Goal: Information Seeking & Learning: Learn about a topic

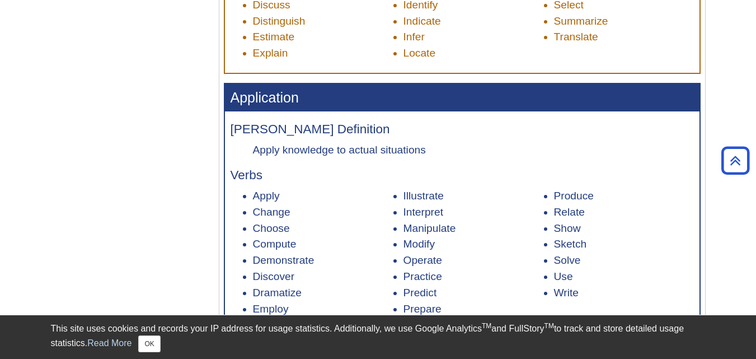
scroll to position [891, 0]
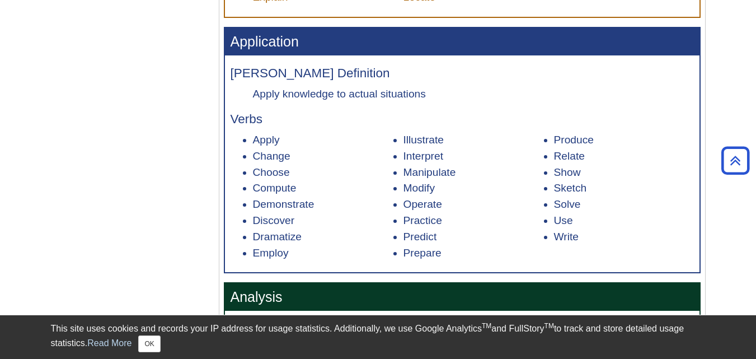
click at [564, 238] on li "Write" at bounding box center [624, 237] width 140 height 16
click at [565, 221] on li "Use" at bounding box center [624, 221] width 140 height 16
click at [559, 203] on li "Solve" at bounding box center [624, 204] width 140 height 16
click at [565, 192] on li "Sketch" at bounding box center [624, 188] width 140 height 16
click at [564, 179] on li "Show" at bounding box center [624, 172] width 140 height 16
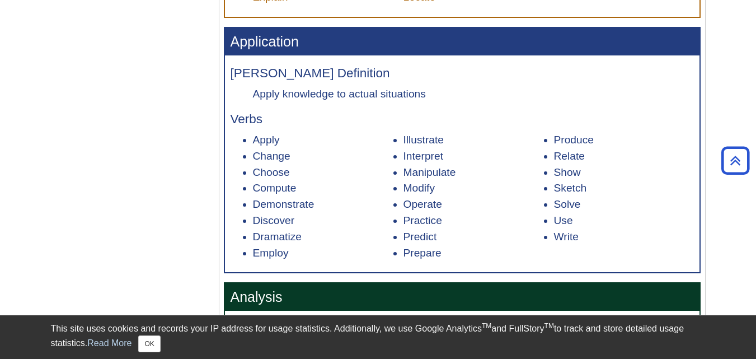
click at [557, 147] on li "Produce" at bounding box center [624, 140] width 140 height 16
click at [561, 137] on li "Produce" at bounding box center [624, 140] width 140 height 16
click at [433, 138] on li "Illustrate" at bounding box center [473, 140] width 140 height 16
click at [436, 161] on li "Interpret" at bounding box center [473, 156] width 140 height 16
click at [439, 174] on li "Manipulate" at bounding box center [473, 172] width 140 height 16
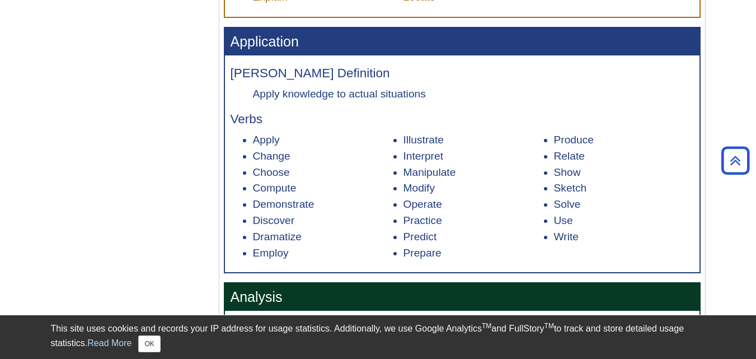
click at [419, 189] on li "Modify" at bounding box center [473, 188] width 140 height 16
click at [423, 204] on li "Operate" at bounding box center [473, 204] width 140 height 16
drag, startPoint x: 285, startPoint y: 191, endPoint x: 296, endPoint y: 189, distance: 10.9
click at [296, 189] on li "Compute" at bounding box center [323, 188] width 140 height 16
drag, startPoint x: 250, startPoint y: 190, endPoint x: 300, endPoint y: 190, distance: 49.8
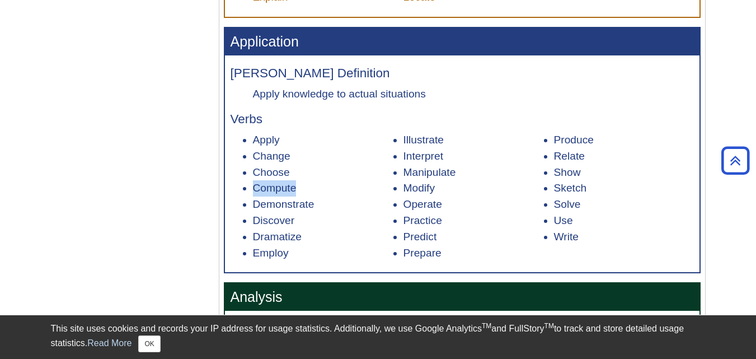
click at [300, 190] on ul "Apply Change Choose Compute Demonstrate Discover Dramatize Employ Illustrate In…" at bounding box center [461, 196] width 463 height 129
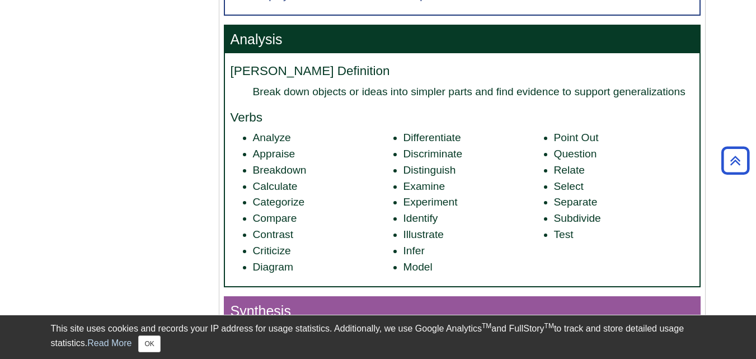
scroll to position [1175, 0]
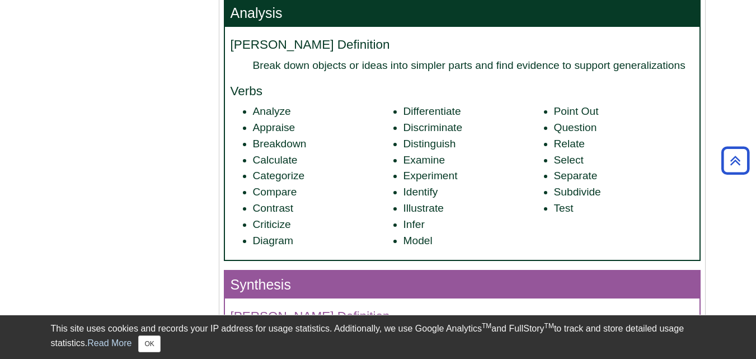
click at [283, 128] on li "Appraise" at bounding box center [323, 128] width 140 height 16
click at [282, 142] on li "Breakdown" at bounding box center [323, 144] width 140 height 16
click at [279, 159] on li "Calculate" at bounding box center [323, 160] width 140 height 16
click at [276, 173] on li "Categorize" at bounding box center [323, 176] width 140 height 16
click at [274, 190] on li "Compare" at bounding box center [323, 192] width 140 height 16
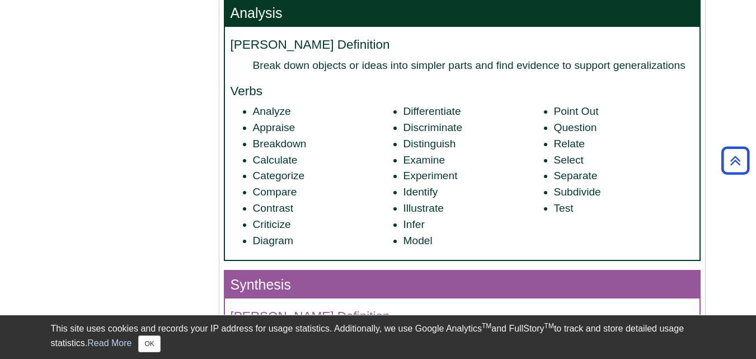
click at [278, 202] on li "Contrast" at bounding box center [323, 208] width 140 height 16
click at [277, 221] on li "Criticize" at bounding box center [323, 224] width 140 height 16
click at [279, 237] on li "Diagram" at bounding box center [323, 241] width 140 height 16
click at [410, 111] on li "Differentiate" at bounding box center [473, 111] width 140 height 16
click at [405, 139] on li "Distinguish" at bounding box center [473, 144] width 140 height 16
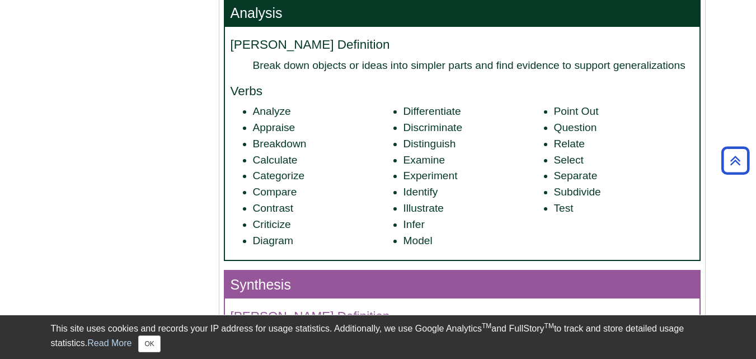
click at [403, 151] on li "Distinguish" at bounding box center [473, 144] width 140 height 16
click at [407, 163] on li "Examine" at bounding box center [473, 160] width 140 height 16
click at [414, 180] on li "Experiment" at bounding box center [473, 176] width 140 height 16
click at [417, 200] on li "Illustrate" at bounding box center [473, 208] width 140 height 16
drag, startPoint x: 419, startPoint y: 224, endPoint x: 420, endPoint y: 237, distance: 12.4
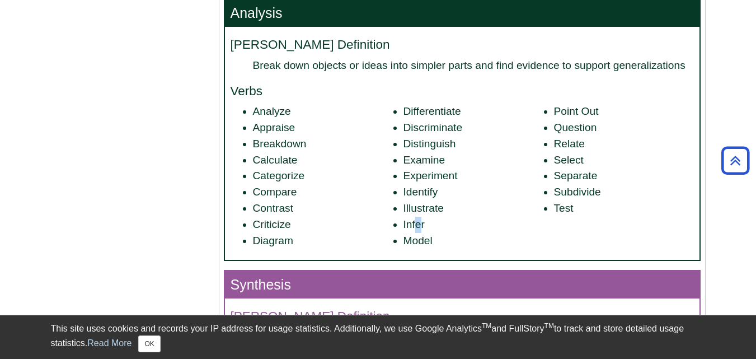
click at [419, 225] on li "Infer" at bounding box center [473, 224] width 140 height 16
click at [421, 237] on li "Model" at bounding box center [473, 241] width 140 height 16
click at [559, 211] on li "Test" at bounding box center [624, 208] width 140 height 16
click at [568, 194] on li "Subdivide" at bounding box center [624, 192] width 140 height 16
click at [569, 176] on li "Separate" at bounding box center [624, 176] width 140 height 16
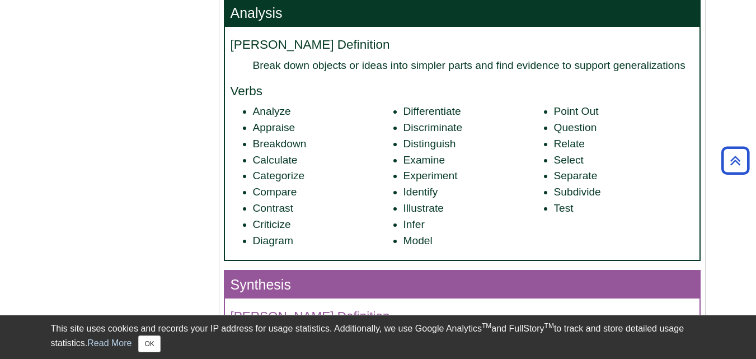
click at [567, 154] on li "Select" at bounding box center [624, 160] width 140 height 16
click at [567, 148] on li "Relate" at bounding box center [624, 144] width 140 height 16
click at [568, 125] on li "Question" at bounding box center [624, 128] width 140 height 16
click at [568, 111] on li "Point Out" at bounding box center [624, 111] width 140 height 16
drag, startPoint x: 252, startPoint y: 223, endPoint x: 308, endPoint y: 229, distance: 55.7
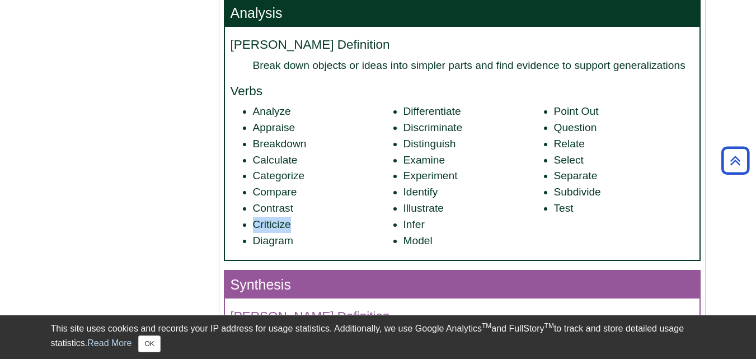
click at [308, 229] on li "Criticize" at bounding box center [323, 224] width 140 height 16
drag, startPoint x: 251, startPoint y: 161, endPoint x: 293, endPoint y: 165, distance: 42.2
click at [293, 165] on ul "Analyze Appraise Breakdown Calculate Categorize Compare Contrast Criticize Diag…" at bounding box center [461, 175] width 463 height 145
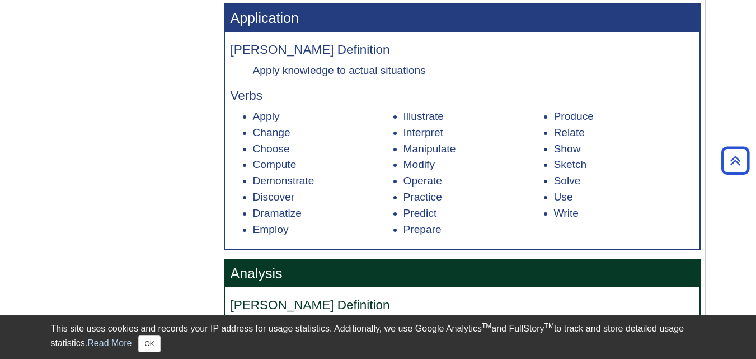
scroll to position [895, 0]
